Goal: Transaction & Acquisition: Obtain resource

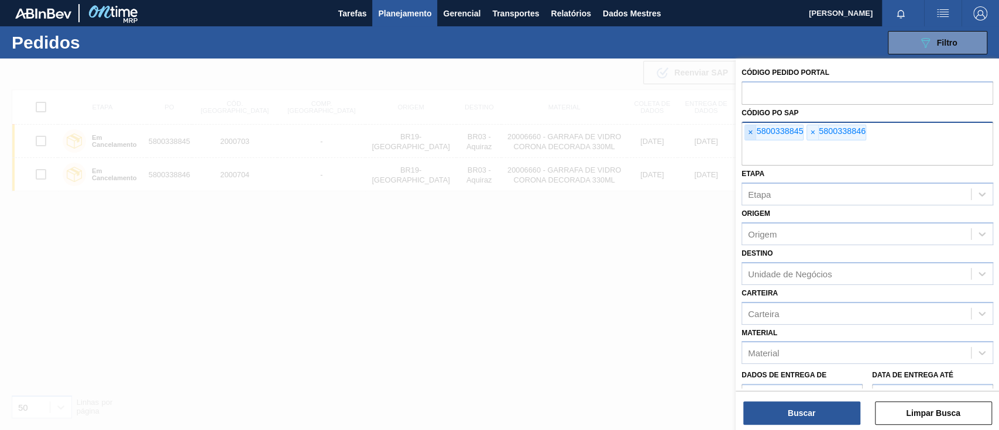
click at [751, 138] on span "×" at bounding box center [750, 132] width 11 height 15
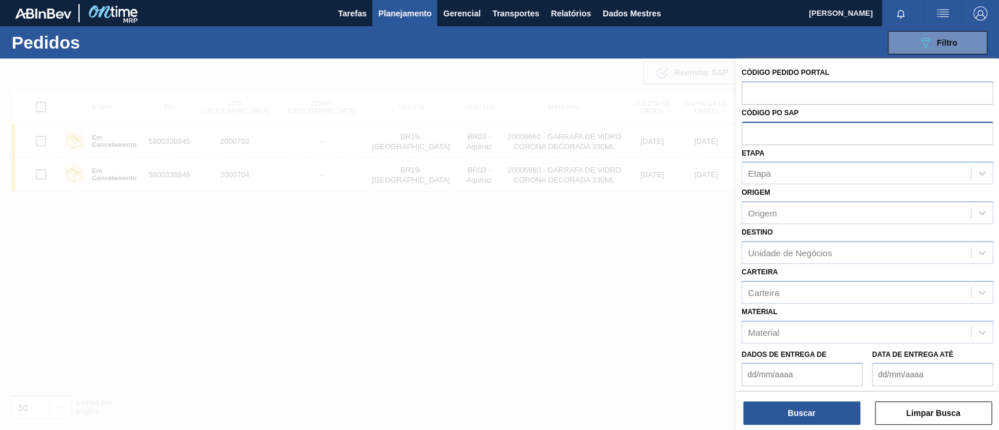
paste input "5800345700"
type input "5800345700"
click at [808, 412] on font "Buscar" at bounding box center [802, 413] width 28 height 9
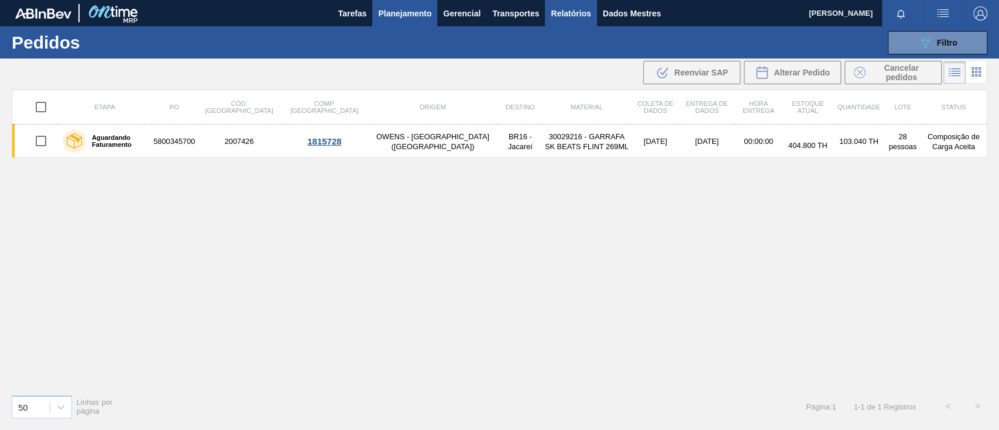
click at [563, 17] on font "Relatórios" at bounding box center [571, 13] width 40 height 9
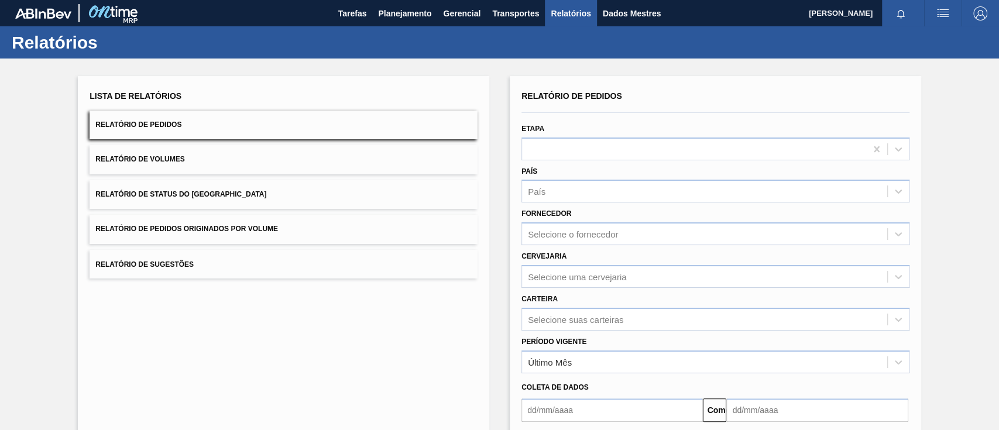
click at [224, 228] on font "Relatório de Pedidos Originados por Volume" at bounding box center [186, 229] width 183 height 8
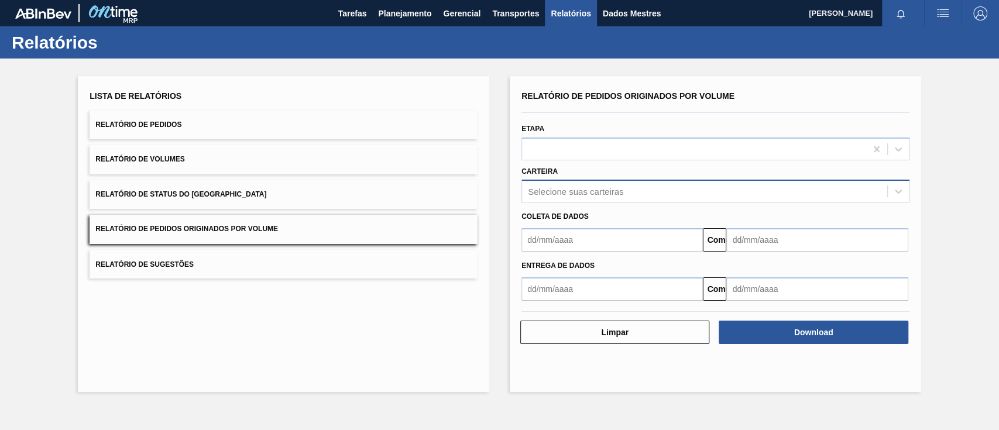
click at [551, 190] on font "Selecione suas carteiras" at bounding box center [575, 192] width 95 height 10
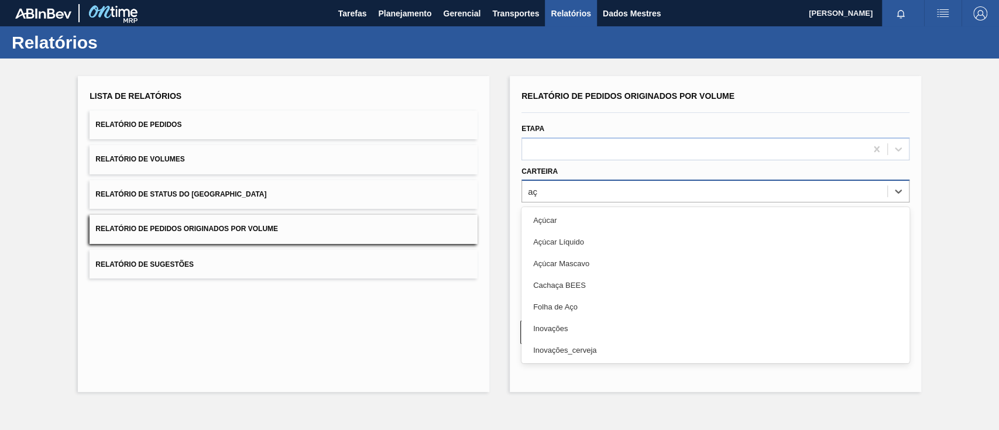
type input "a"
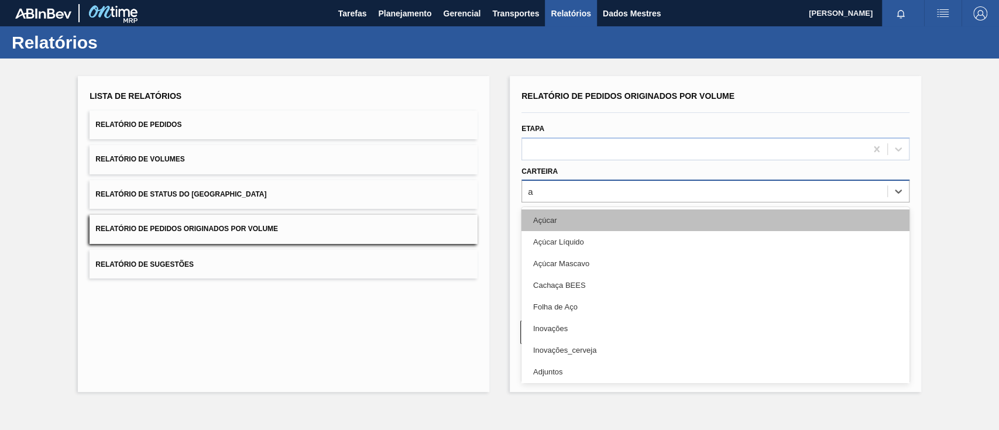
click at [553, 218] on font "Açúcar" at bounding box center [544, 220] width 23 height 9
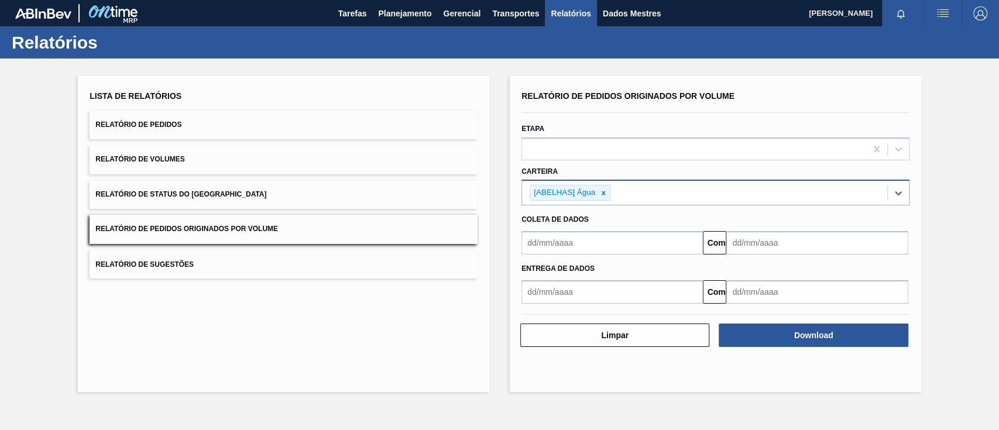
click at [564, 239] on input "text" at bounding box center [612, 242] width 181 height 23
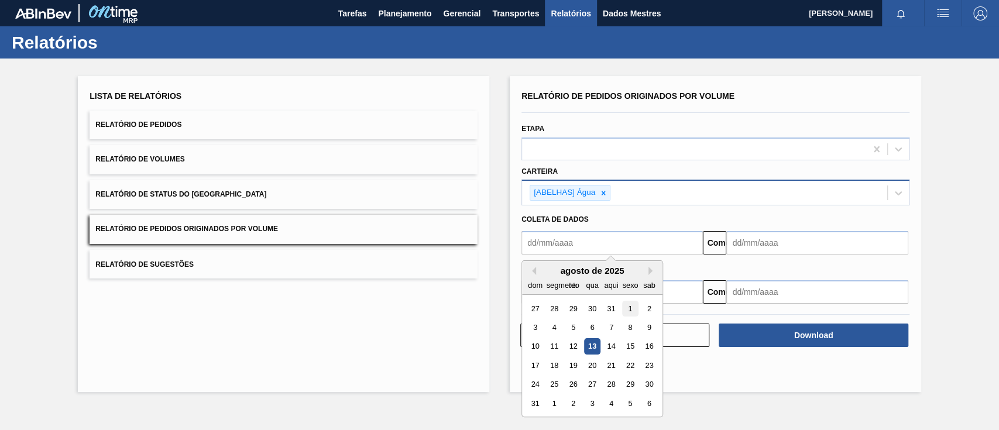
click at [630, 309] on font "1" at bounding box center [630, 308] width 4 height 9
type input "[DATE]"
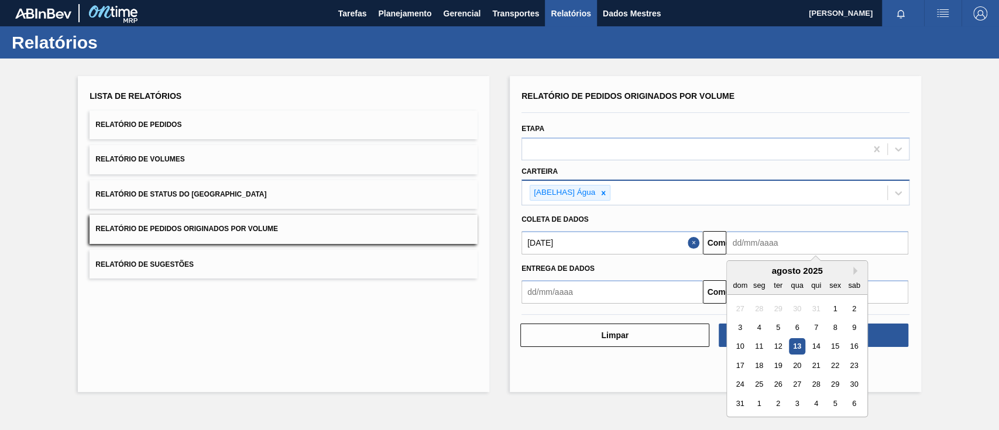
click at [766, 241] on input "text" at bounding box center [817, 242] width 181 height 23
click at [756, 368] on font "18" at bounding box center [759, 365] width 8 height 9
type input "[DATE]"
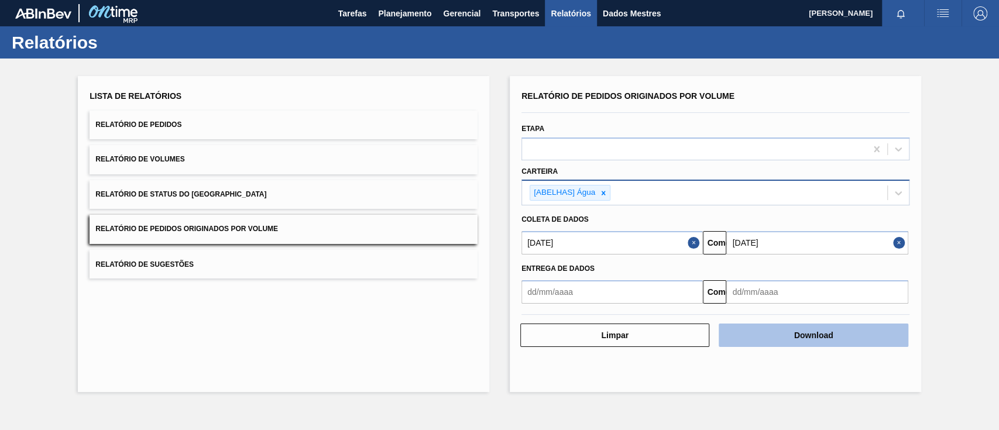
click at [824, 334] on font "Download" at bounding box center [813, 335] width 39 height 9
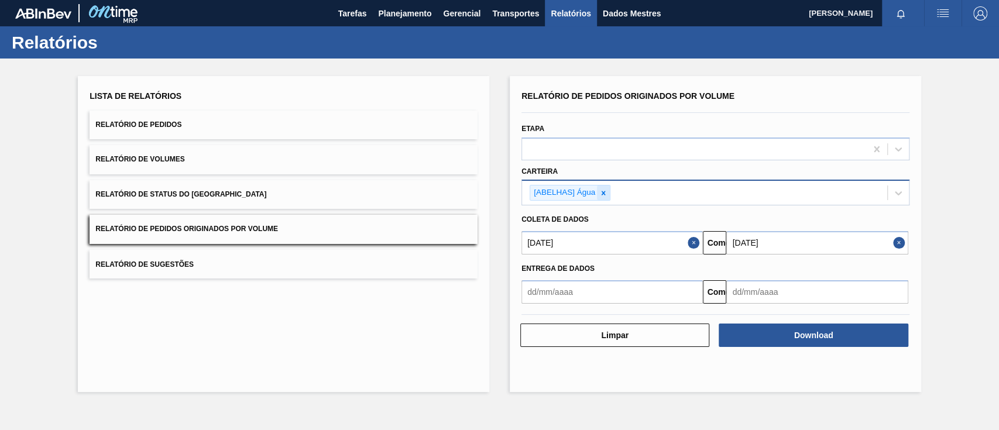
click at [604, 196] on icon at bounding box center [603, 193] width 8 height 8
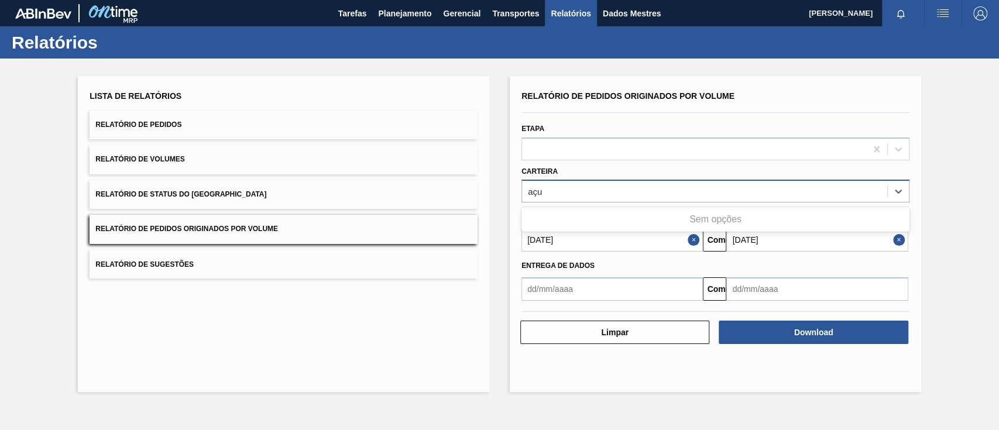
type input "aç"
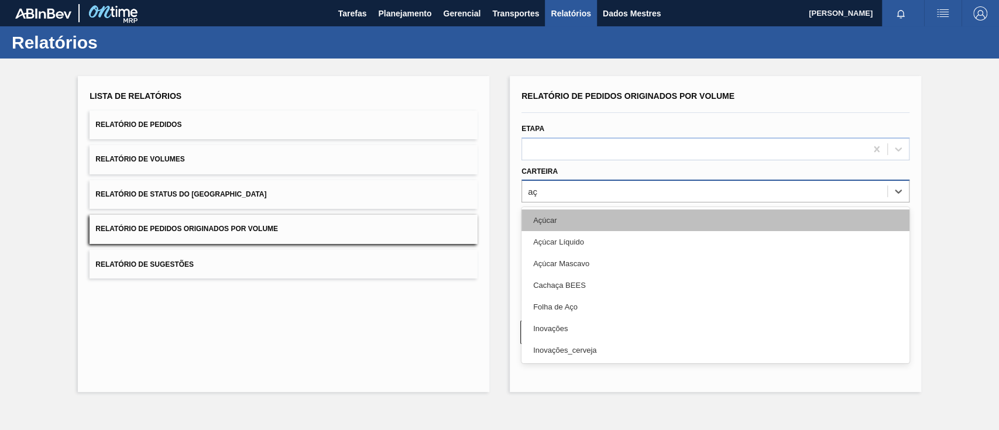
click at [604, 218] on div "Açúcar" at bounding box center [716, 221] width 388 height 22
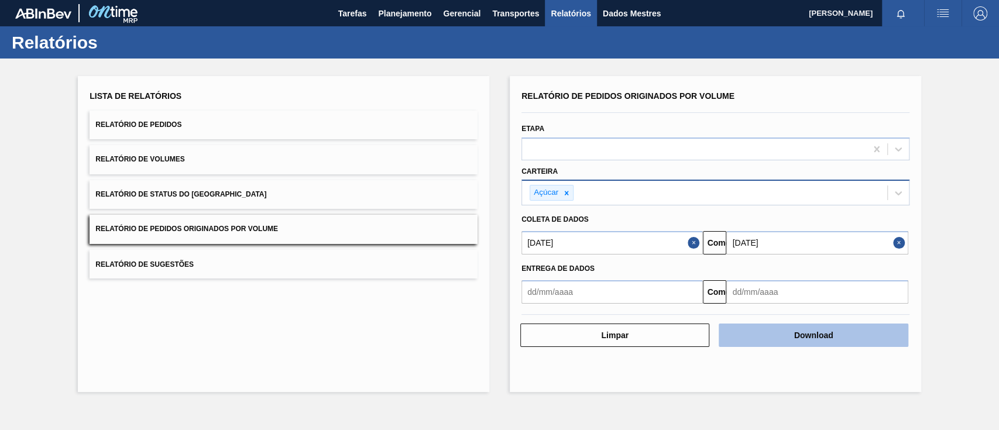
click at [806, 341] on button "Download" at bounding box center [813, 335] width 189 height 23
